Goal: Navigation & Orientation: Find specific page/section

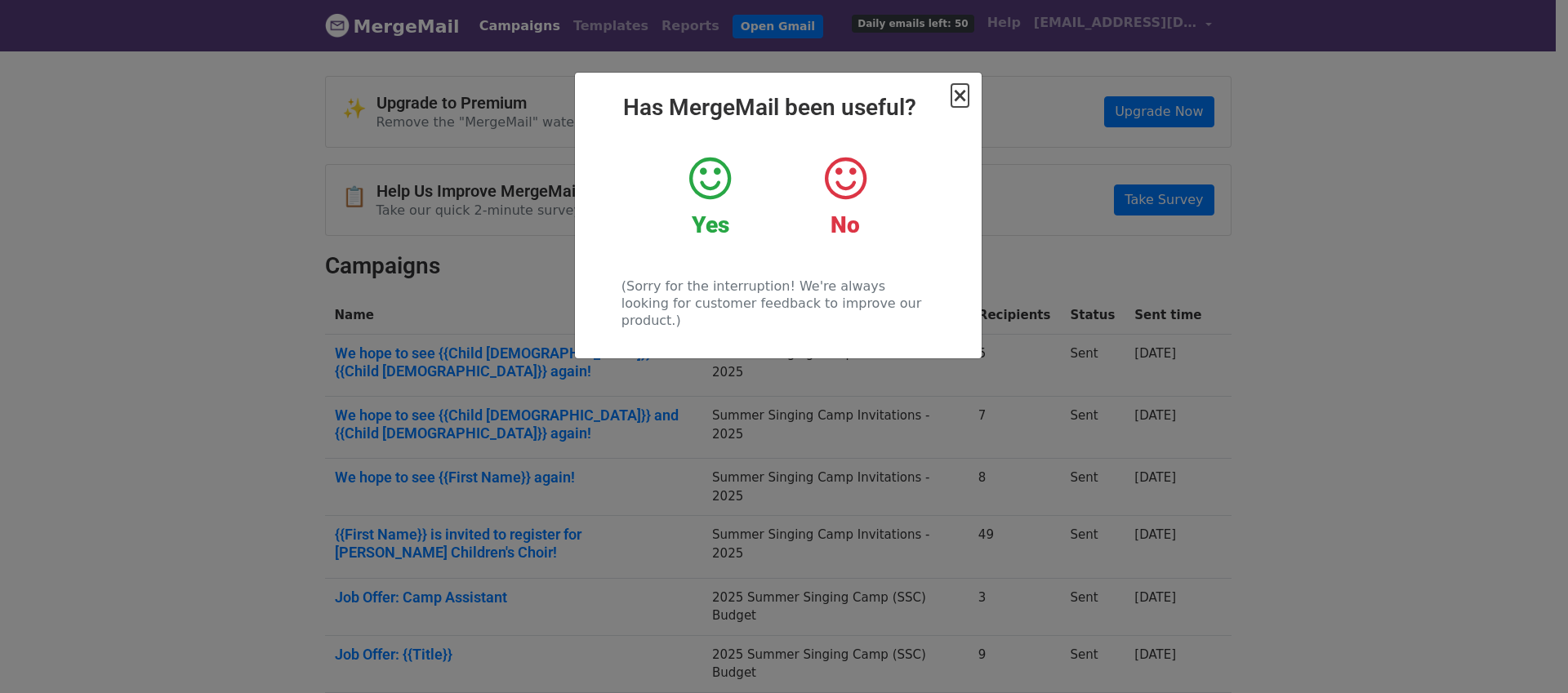
click at [959, 100] on span "×" at bounding box center [960, 95] width 16 height 23
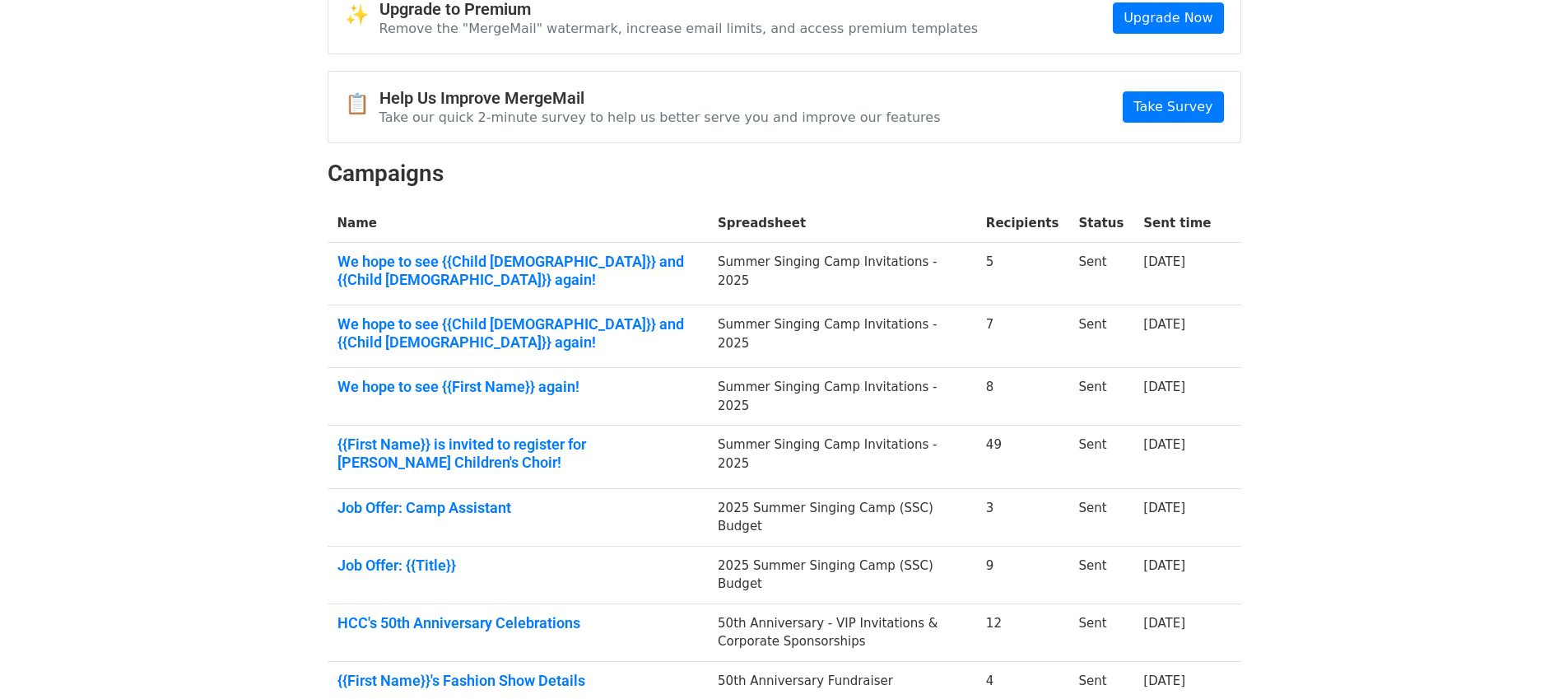
scroll to position [294, 0]
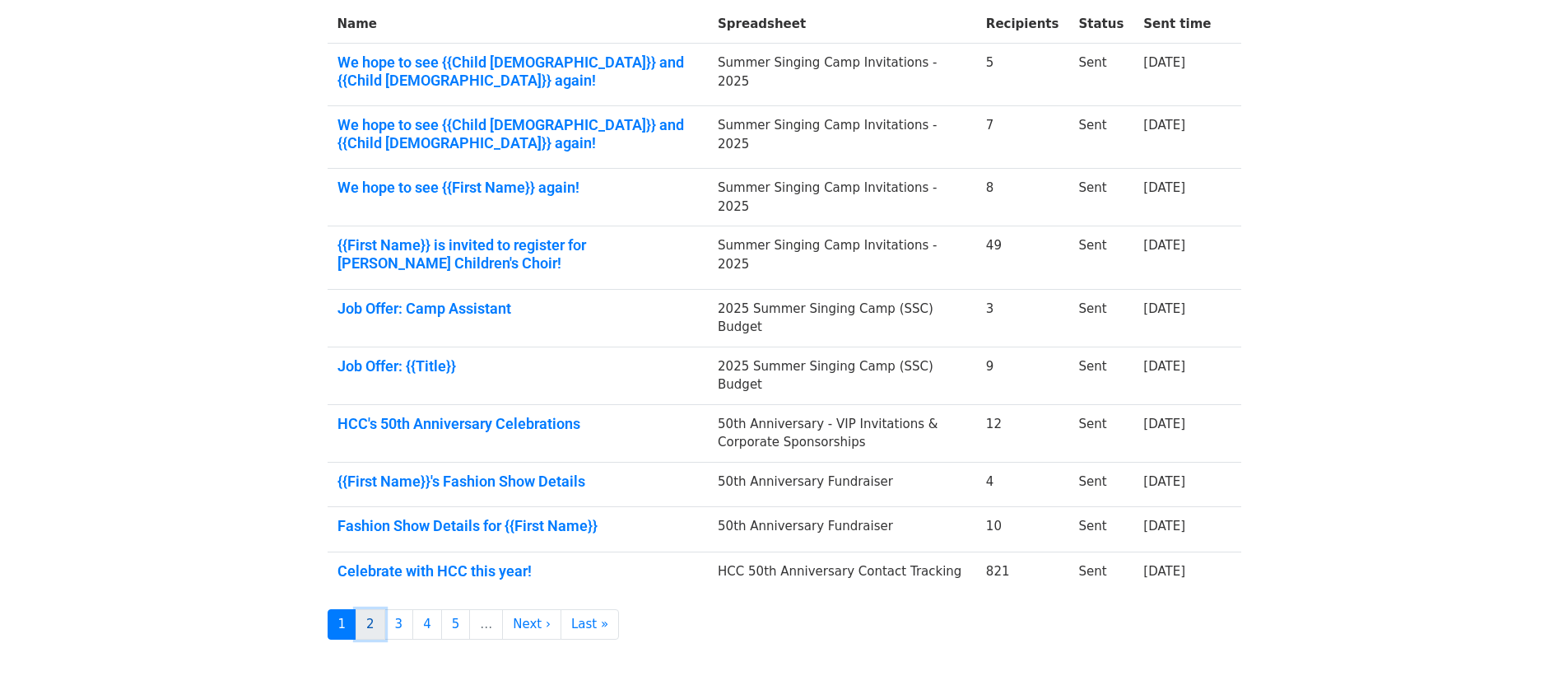
click at [369, 610] on link "2" at bounding box center [370, 625] width 29 height 30
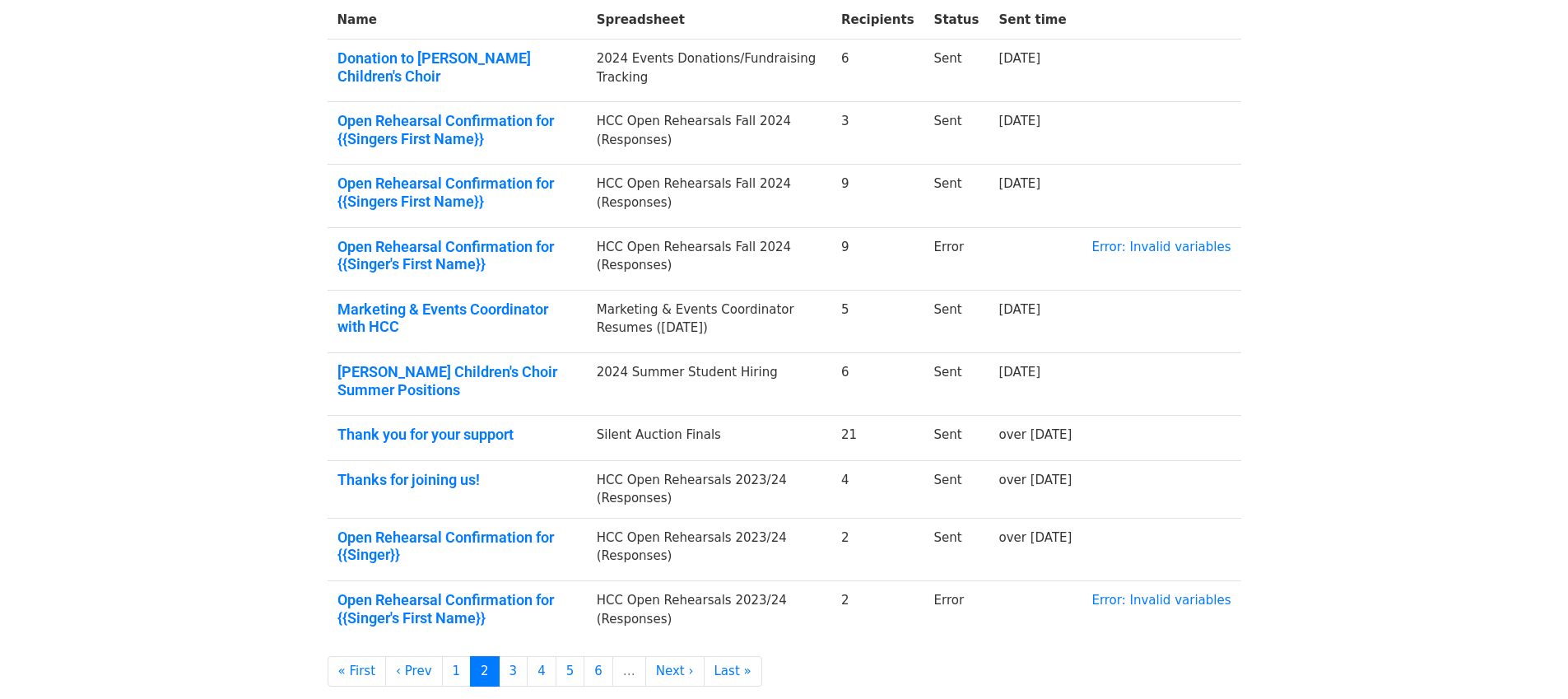
scroll to position [299, 0]
click at [506, 665] on link "3" at bounding box center [514, 670] width 29 height 30
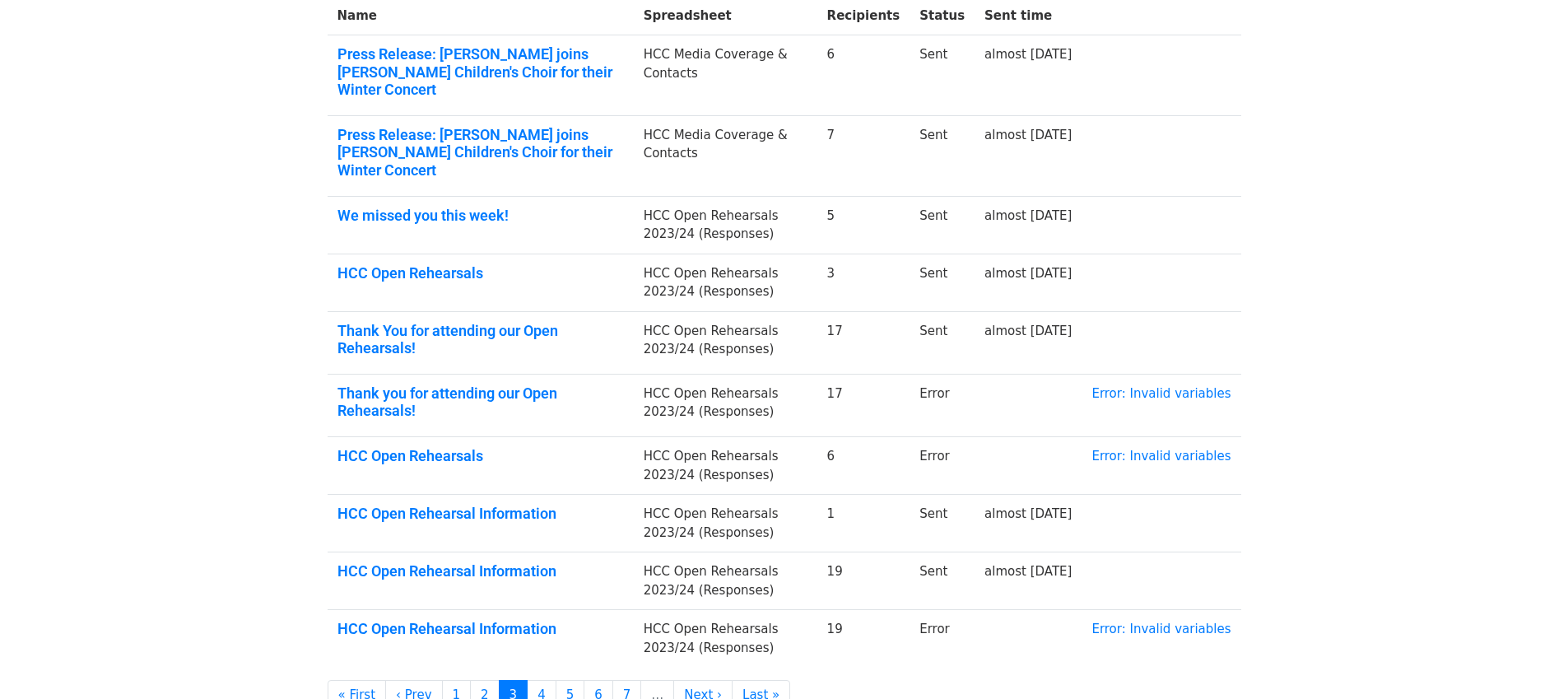
scroll to position [303, 0]
click at [533, 680] on link "4" at bounding box center [541, 694] width 29 height 30
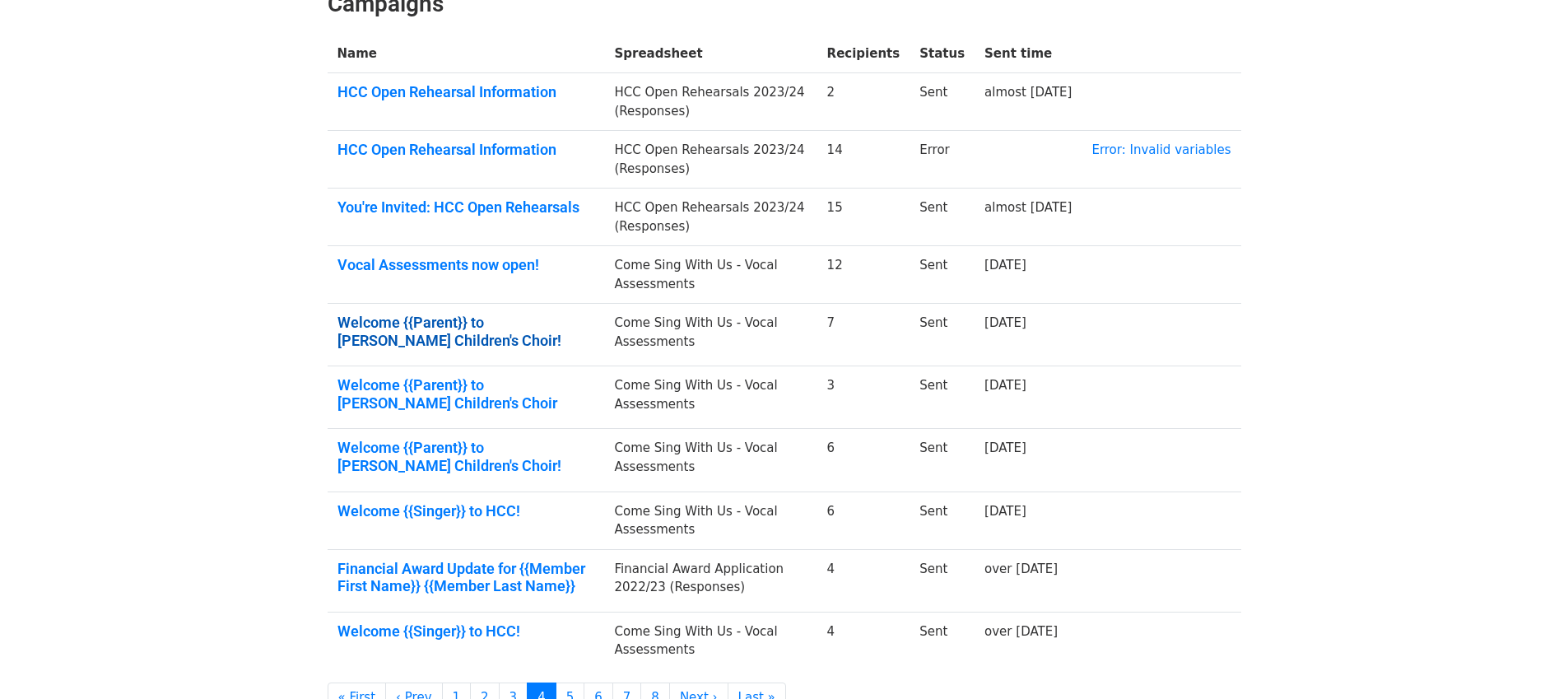
scroll to position [268, 0]
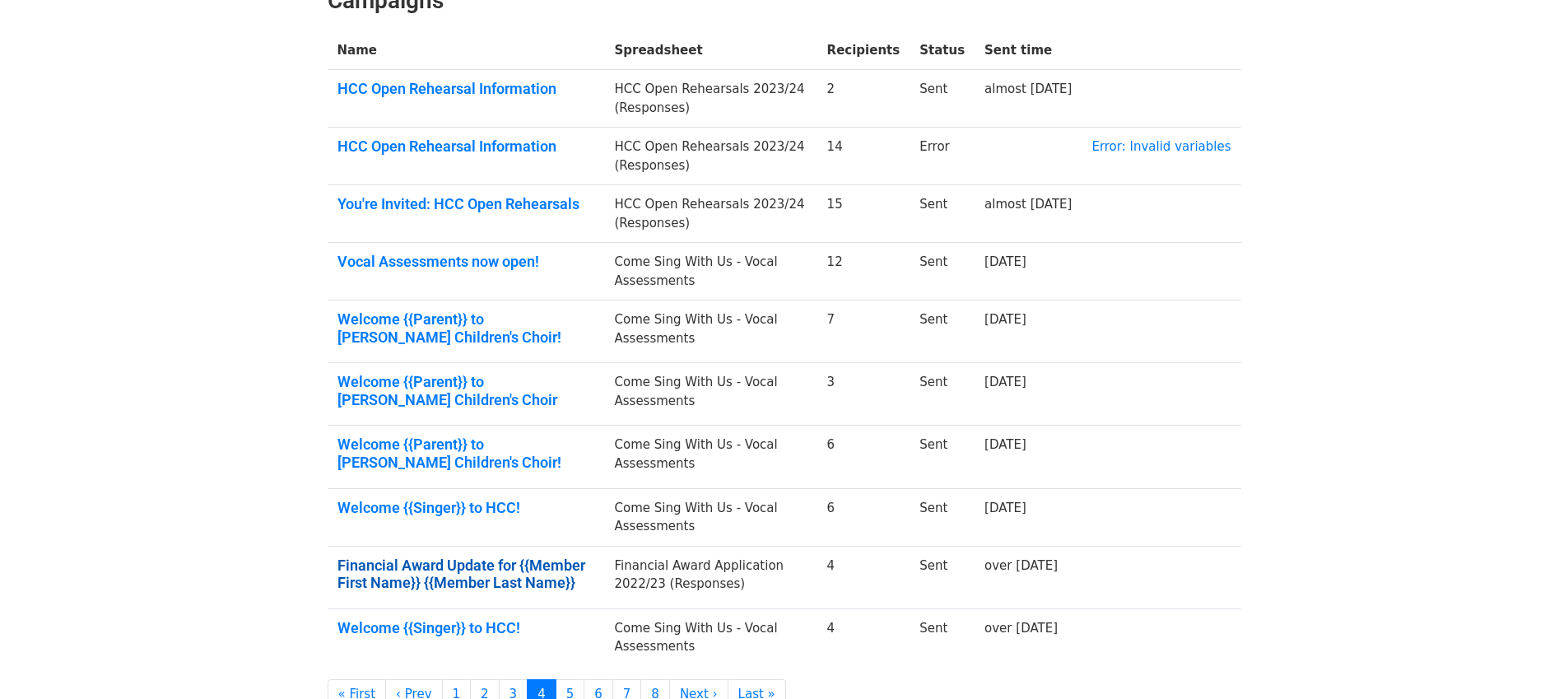
click at [457, 577] on link "Financial Award Update for {{Member First Name}} {{Member Last Name}}" at bounding box center [466, 574] width 257 height 36
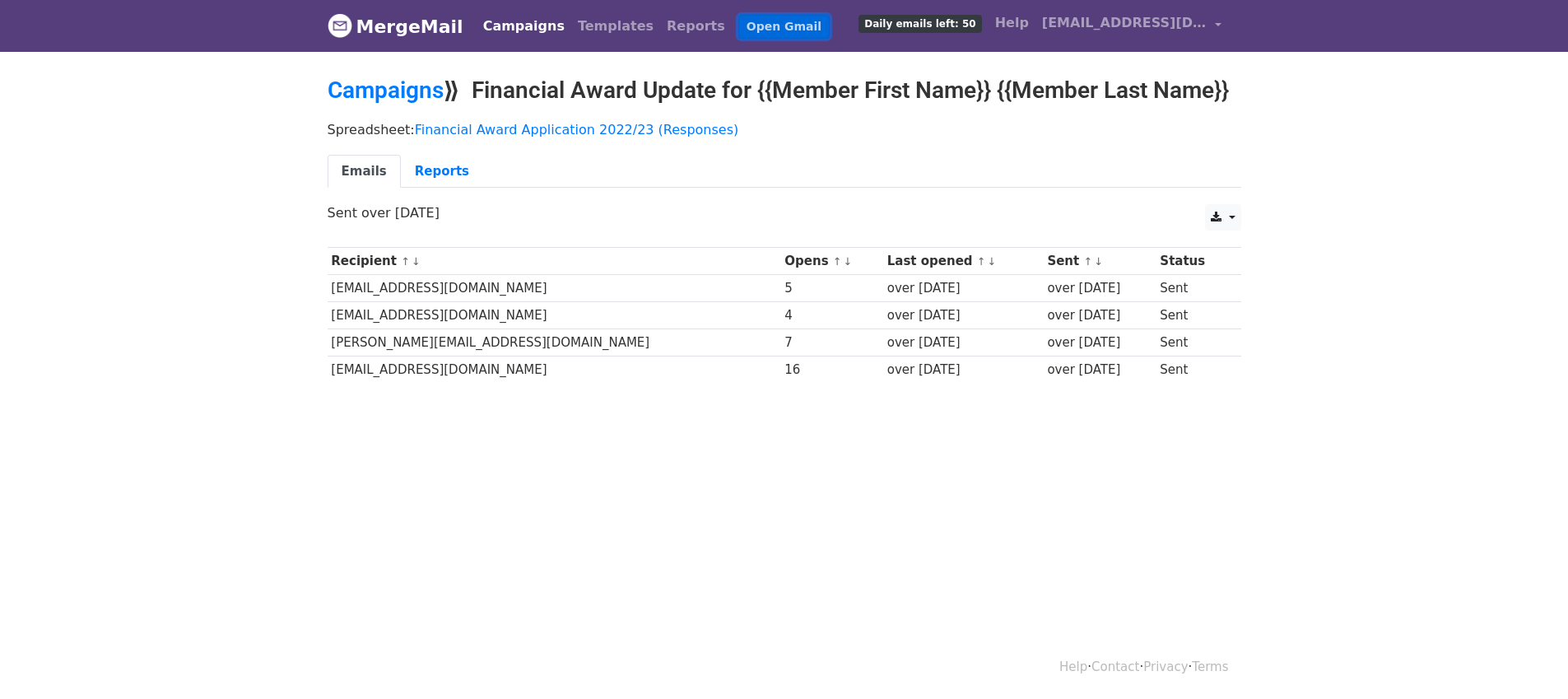
click at [738, 29] on link "Open Gmail" at bounding box center [783, 27] width 91 height 24
